Goal: Communication & Community: Ask a question

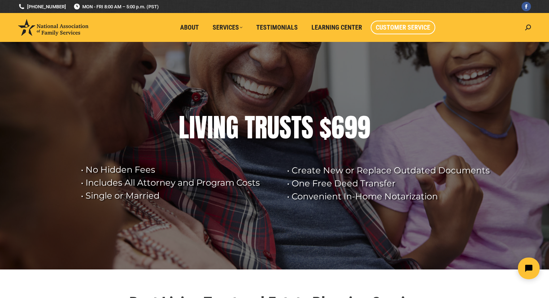
click at [408, 23] on span "Customer Service" at bounding box center [403, 27] width 55 height 8
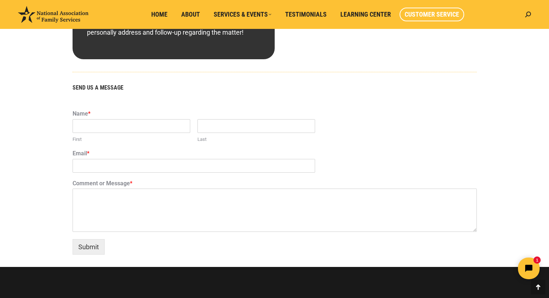
scroll to position [413, 0]
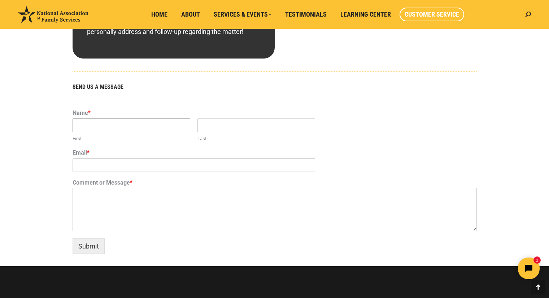
click at [126, 125] on input "First" at bounding box center [132, 125] width 118 height 14
type input "[PERSON_NAME]"
type input "[GEOGRAPHIC_DATA]"
type input "O"
type input "[EMAIL_ADDRESS][DOMAIN_NAME]"
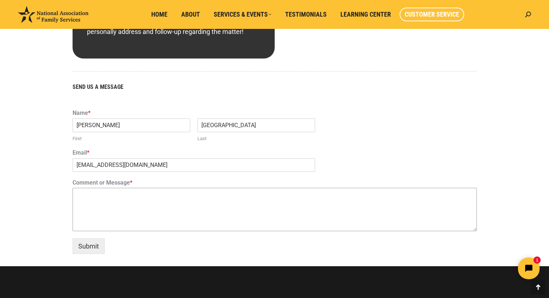
click at [138, 203] on textarea "Comment or Message *" at bounding box center [275, 209] width 404 height 43
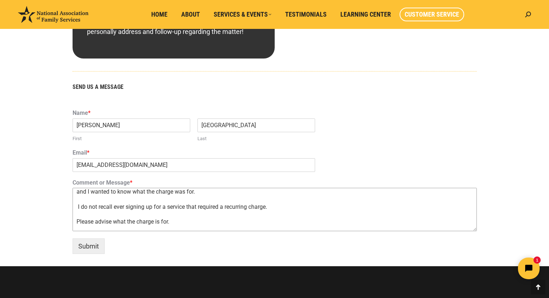
scroll to position [2, 0]
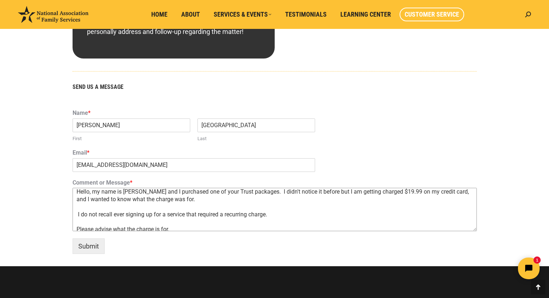
click at [126, 214] on textarea "Hello, my name is [PERSON_NAME] and I purchased one of your Trust packages. I d…" at bounding box center [275, 209] width 404 height 43
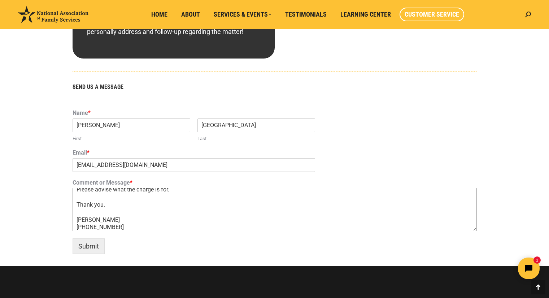
scroll to position [44, 0]
type textarea "Hello, my name is [PERSON_NAME] and I purchased one of your Trust packages. I d…"
click at [89, 245] on button "Submit" at bounding box center [89, 246] width 32 height 16
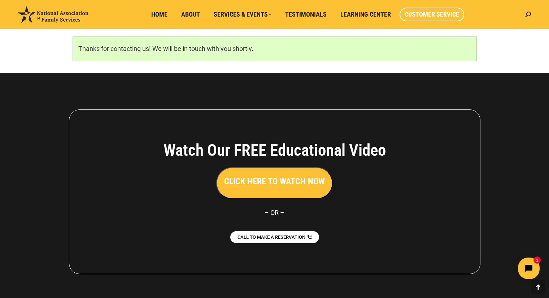
scroll to position [483, 0]
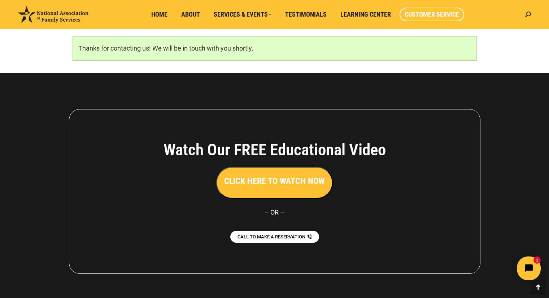
click at [533, 266] on icon "Open chat widget" at bounding box center [533, 268] width 11 height 11
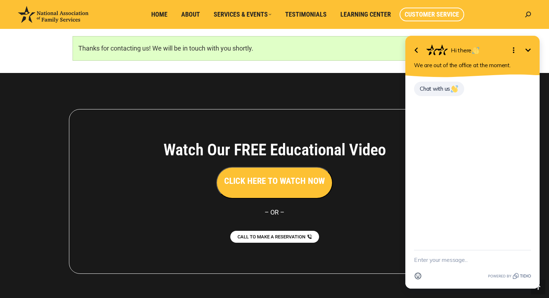
click at [530, 49] on icon "Minimize" at bounding box center [528, 49] width 5 height 3
